Goal: Information Seeking & Learning: Check status

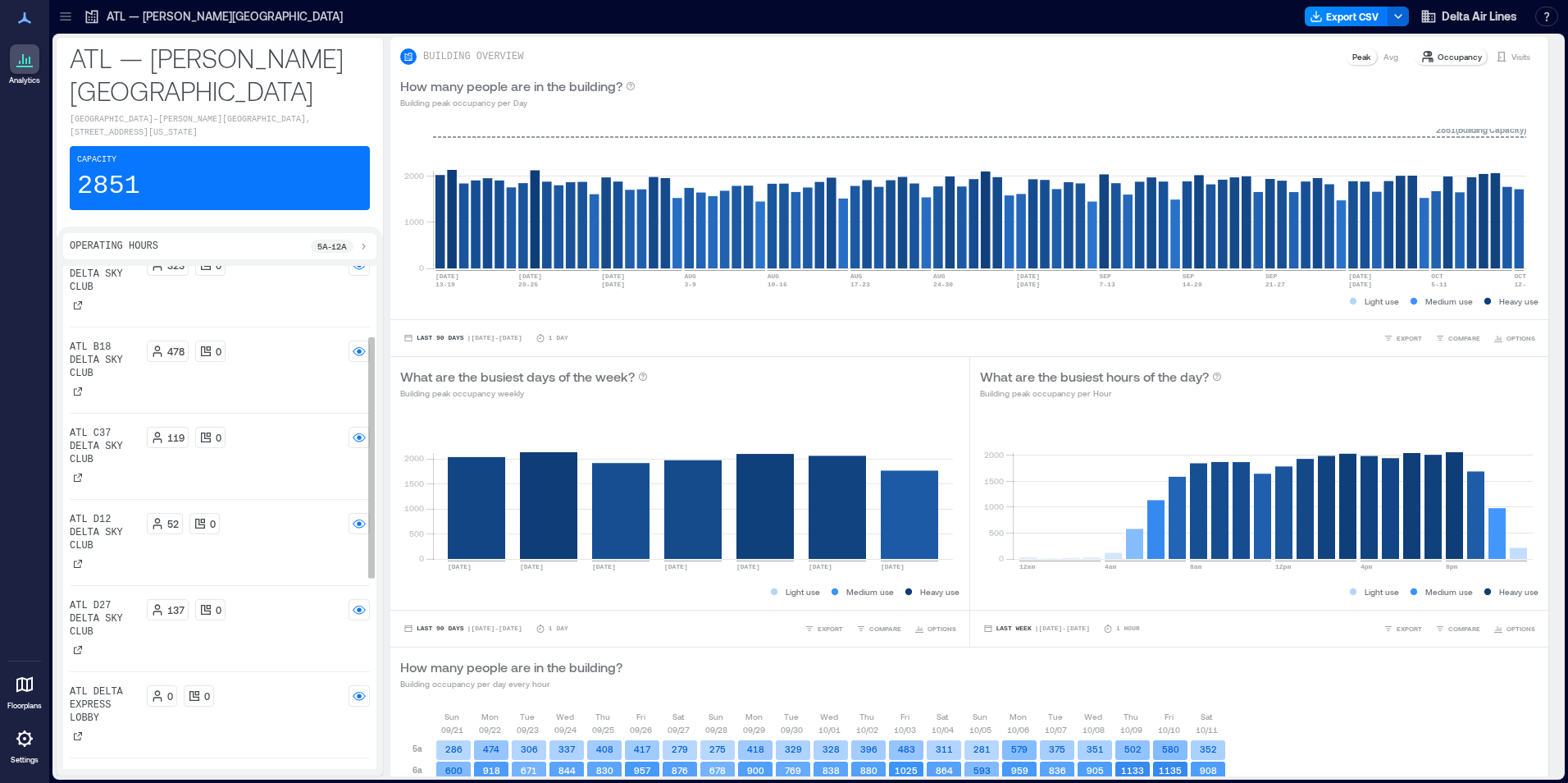
scroll to position [511, 0]
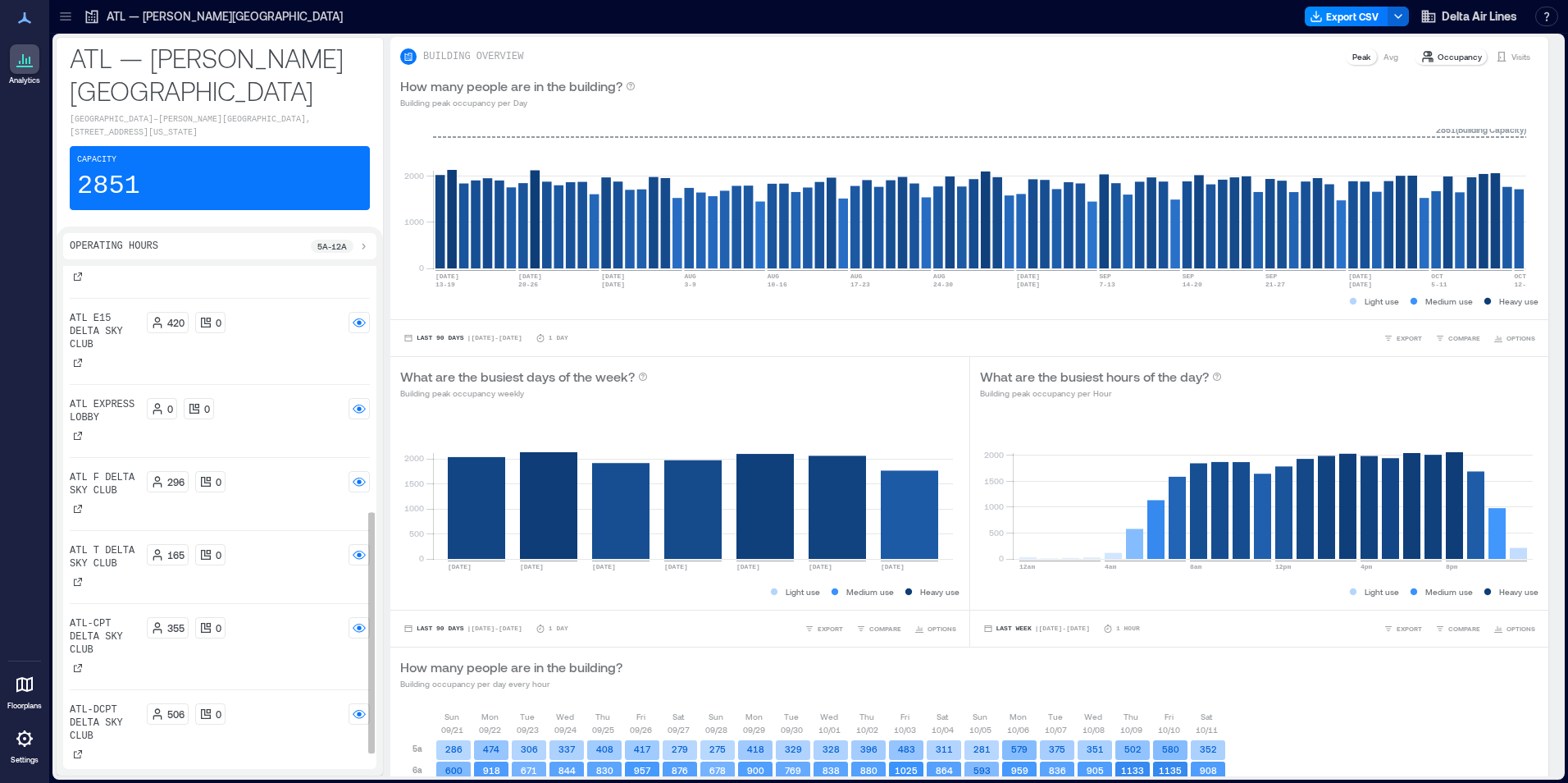
click at [251, 714] on div "506 0" at bounding box center [259, 714] width 224 height 21
click at [69, 11] on icon at bounding box center [66, 17] width 17 height 17
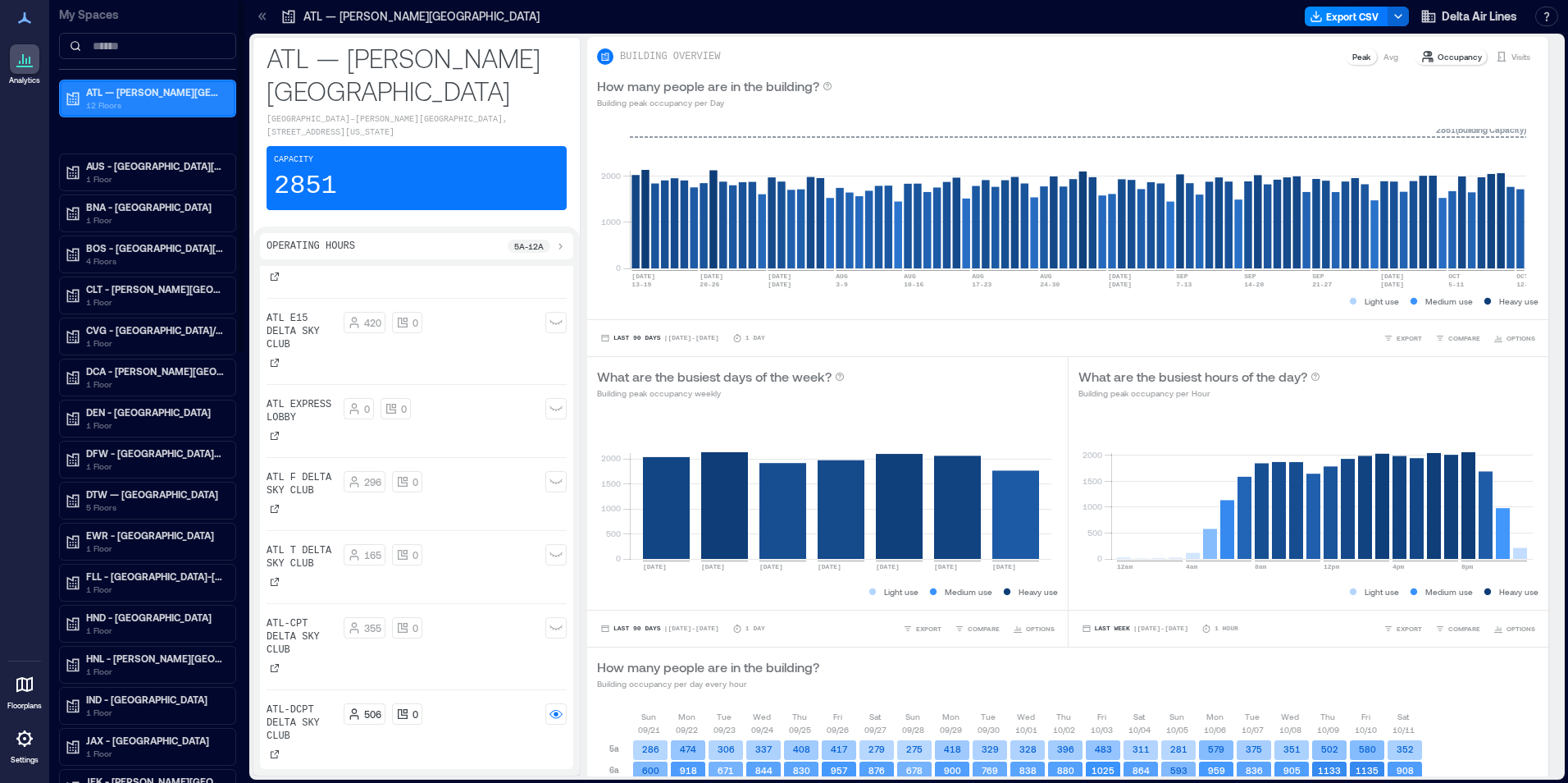
click at [119, 95] on p "ATL — [PERSON_NAME][GEOGRAPHIC_DATA]" at bounding box center [155, 92] width 138 height 13
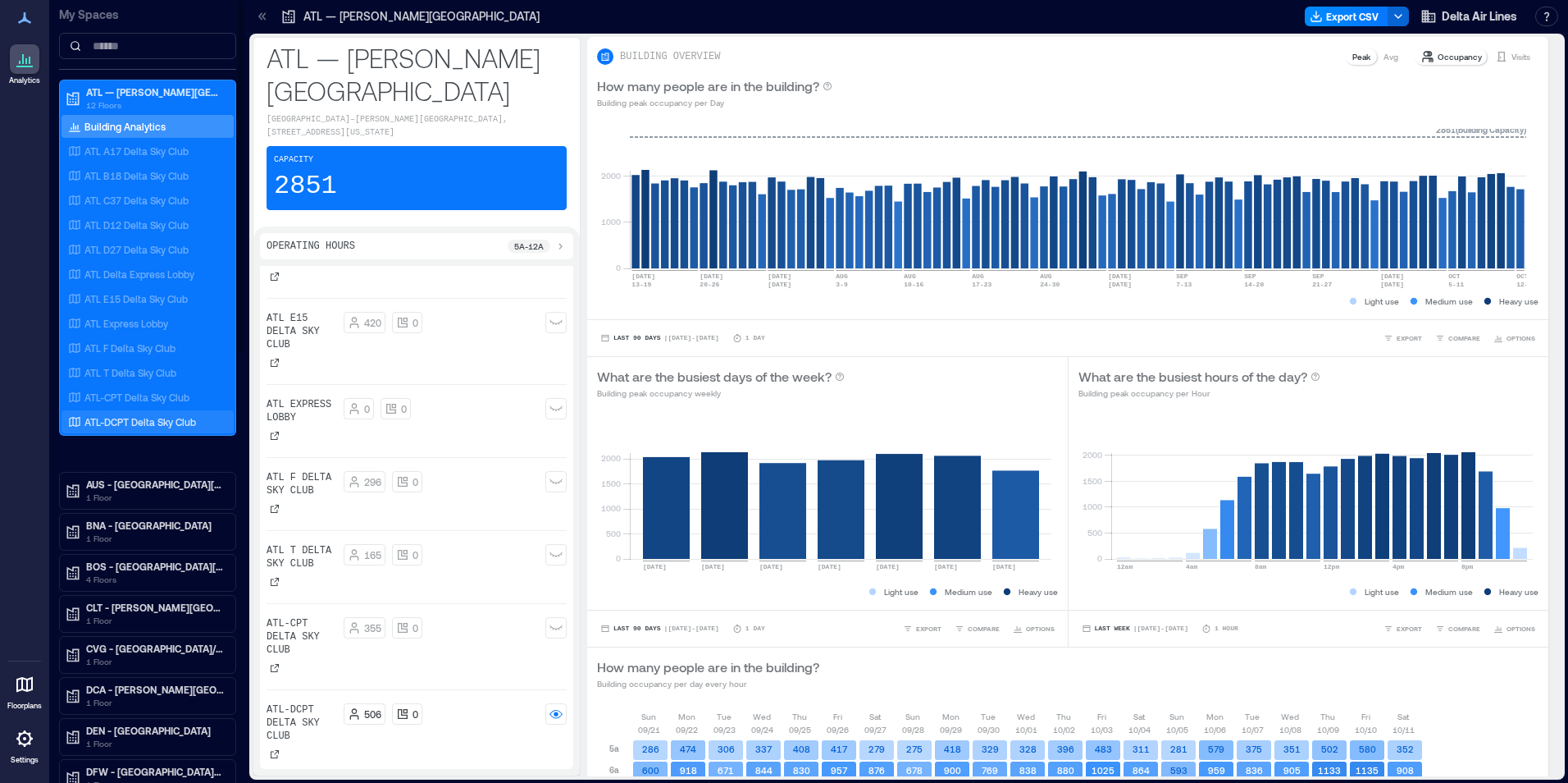
click at [139, 421] on p "ATL-DCPT Delta Sky Club" at bounding box center [140, 422] width 111 height 13
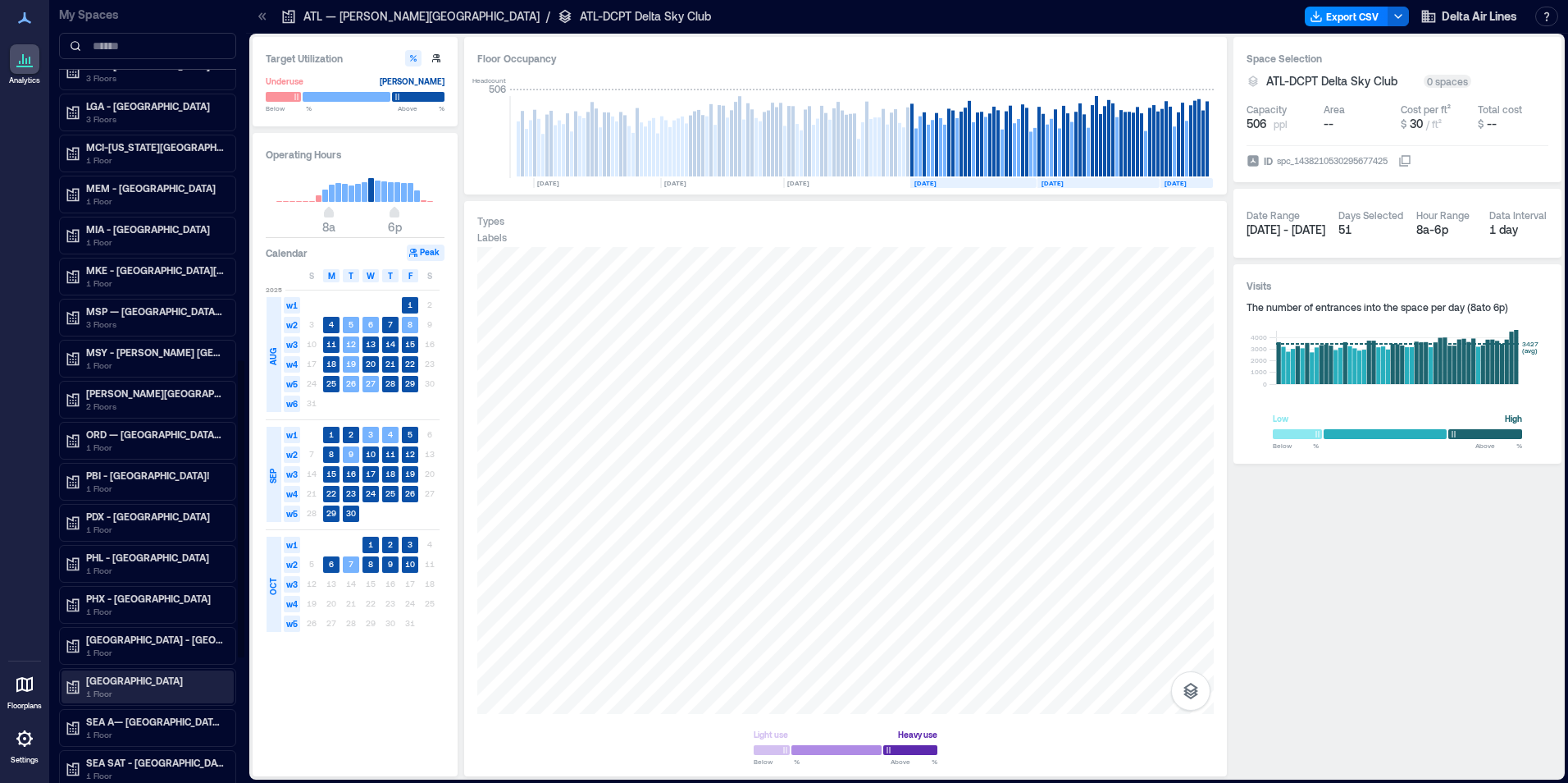
scroll to position [297, 0]
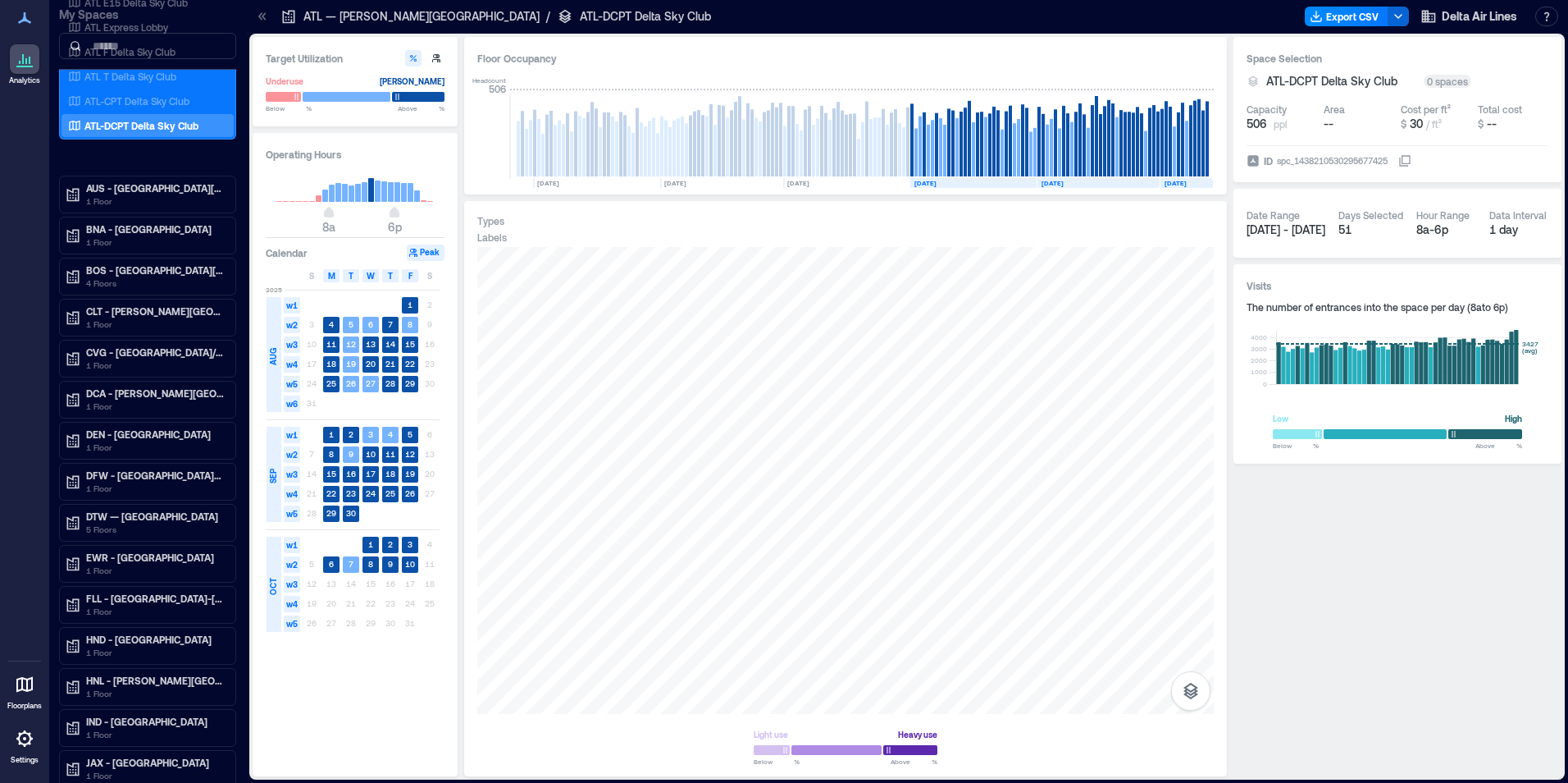
click at [23, 14] on icon at bounding box center [24, 18] width 19 height 19
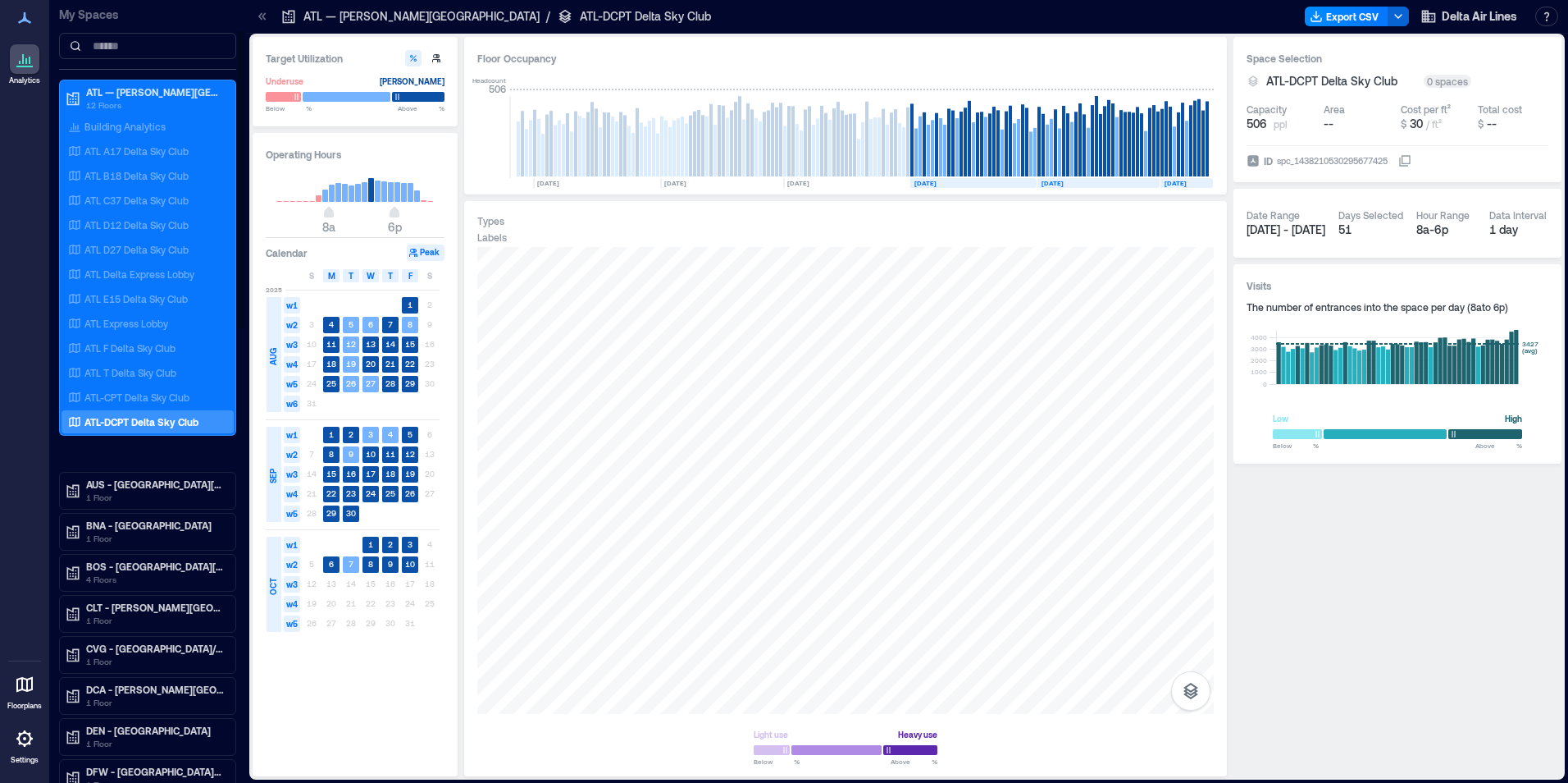
scroll to position [739, 0]
